Goal: Transaction & Acquisition: Subscribe to service/newsletter

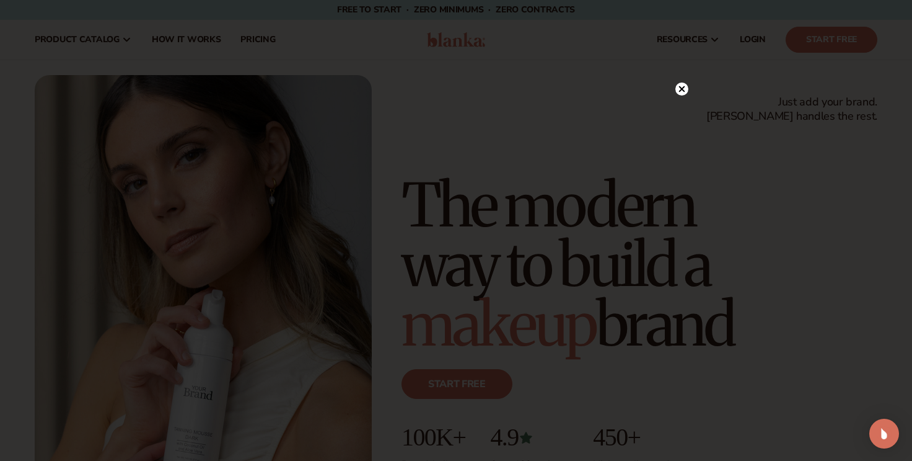
click at [682, 90] on icon at bounding box center [682, 89] width 6 height 6
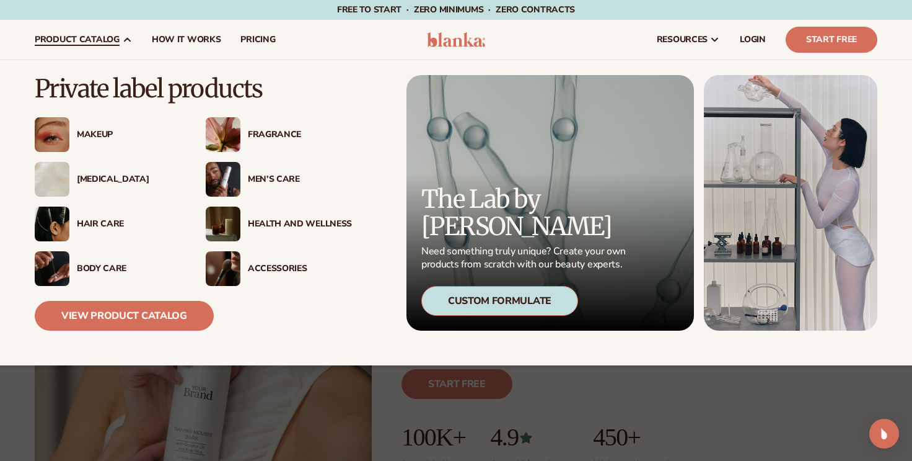
click at [94, 185] on div "[MEDICAL_DATA]" at bounding box center [108, 179] width 146 height 35
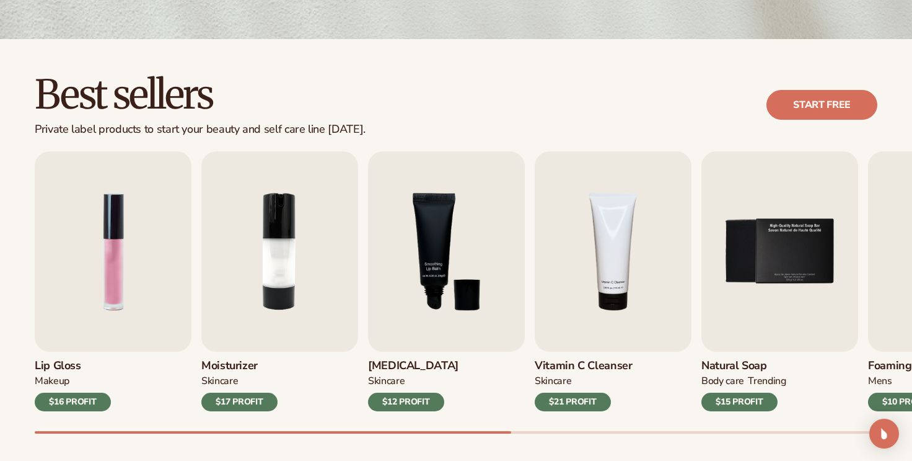
scroll to position [298, 0]
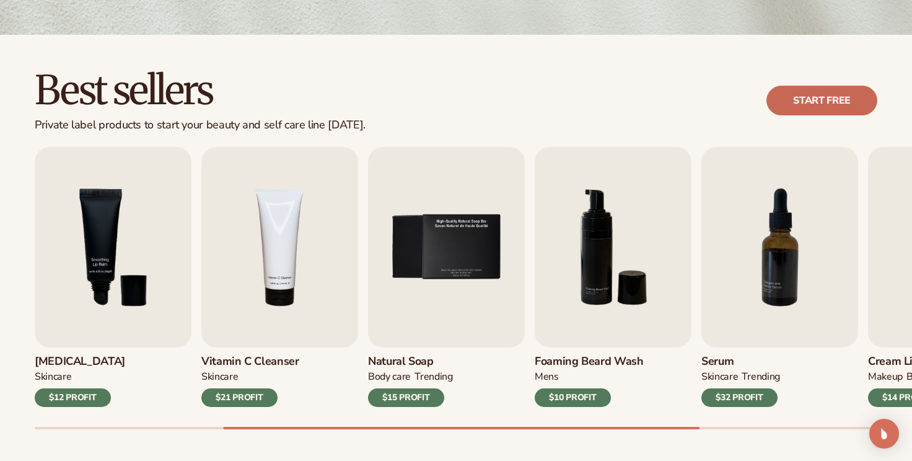
click at [809, 104] on link "Start free" at bounding box center [822, 101] width 111 height 30
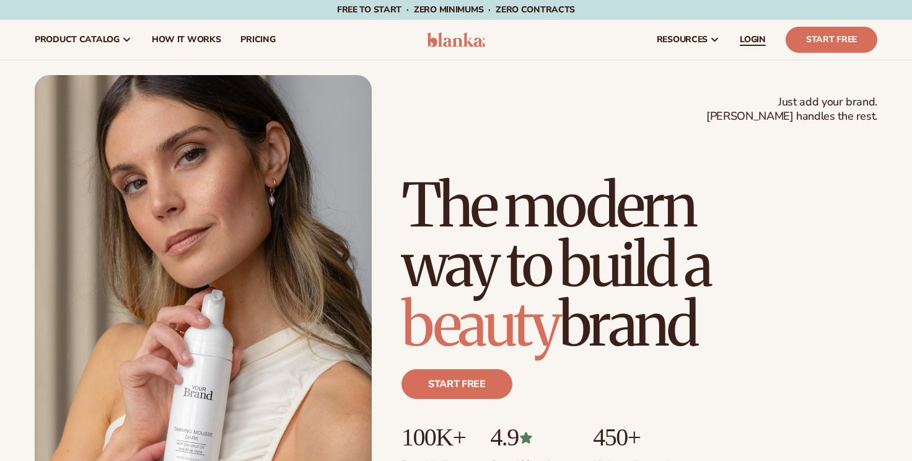
click at [751, 40] on span "LOGIN" at bounding box center [753, 40] width 26 height 10
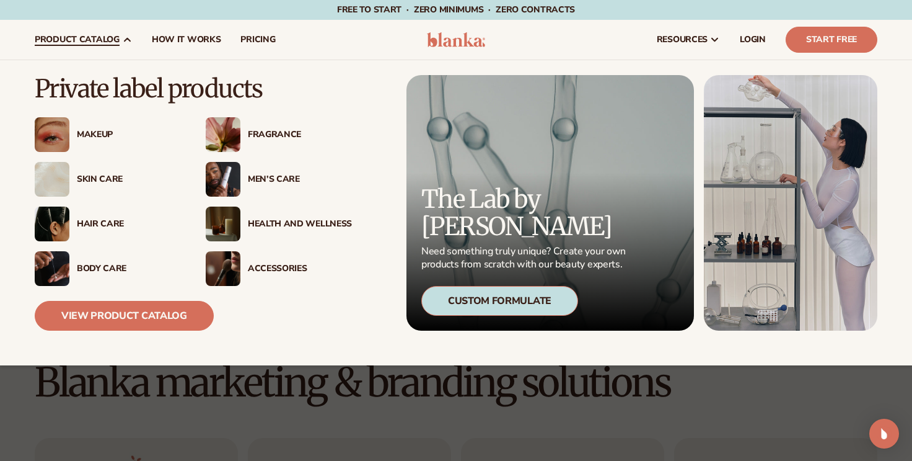
click at [95, 128] on div "Makeup" at bounding box center [108, 134] width 146 height 35
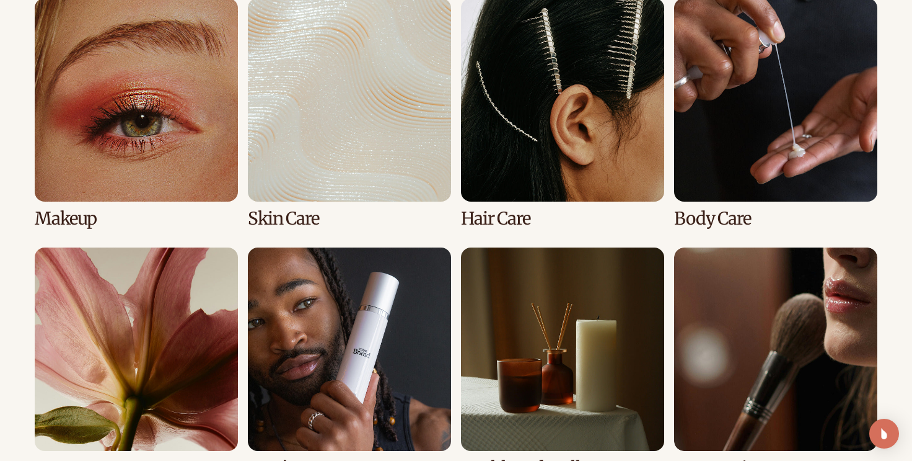
scroll to position [937, 0]
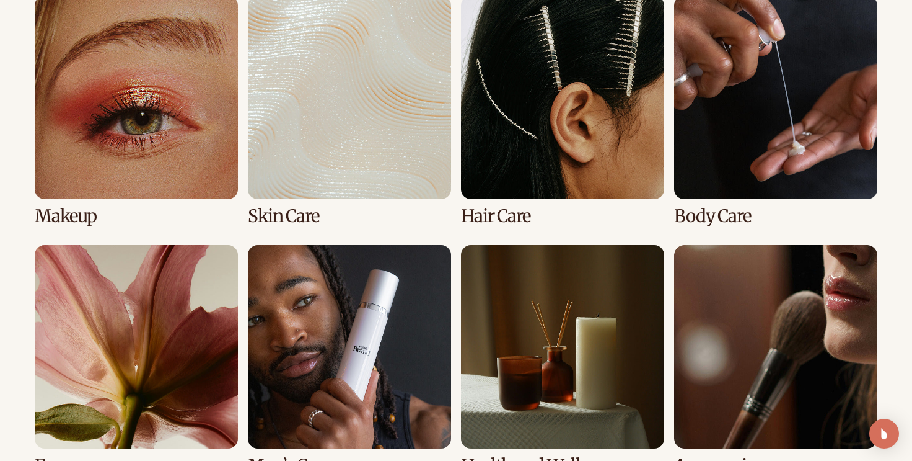
click at [356, 179] on link "2 / 8" at bounding box center [349, 111] width 203 height 230
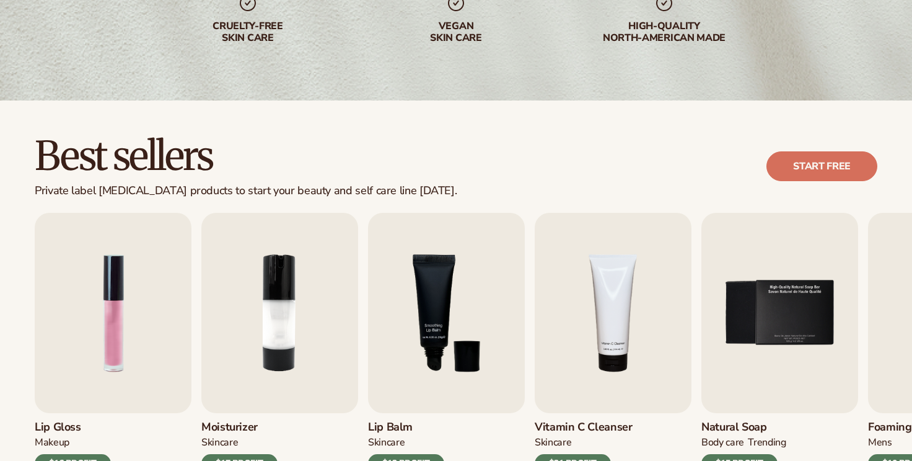
scroll to position [278, 0]
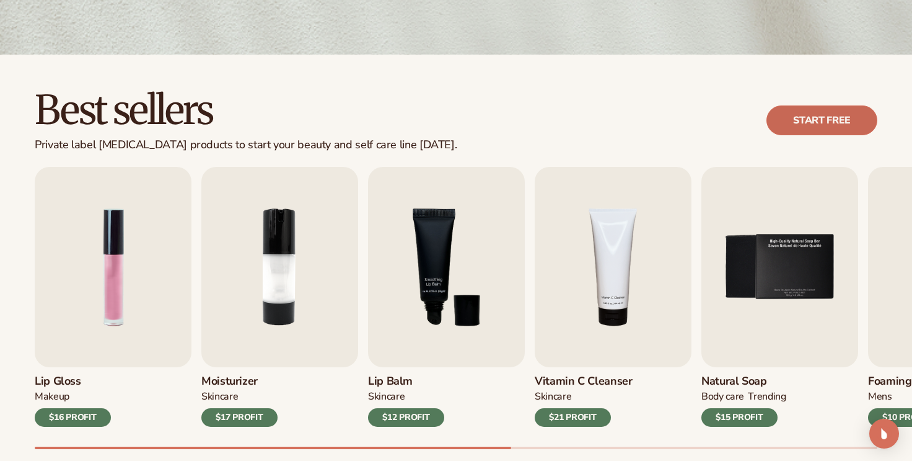
click at [821, 127] on link "Start free" at bounding box center [822, 120] width 111 height 30
